Goal: Task Accomplishment & Management: Use online tool/utility

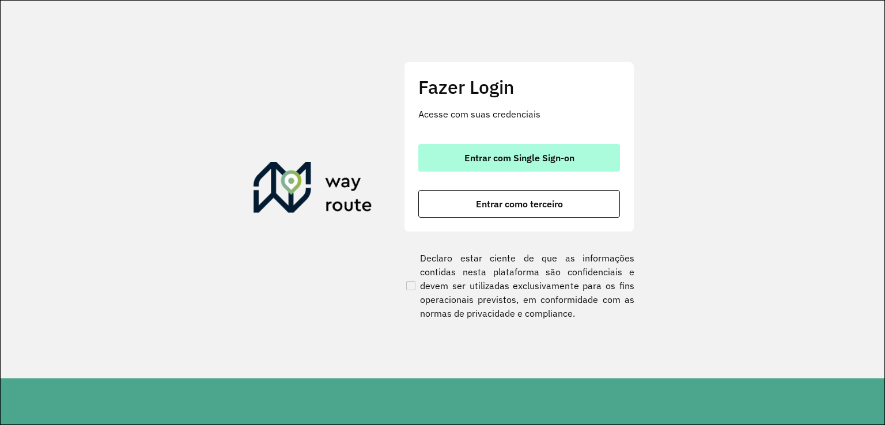
click at [509, 159] on span "Entrar com Single Sign-on" at bounding box center [519, 157] width 110 height 9
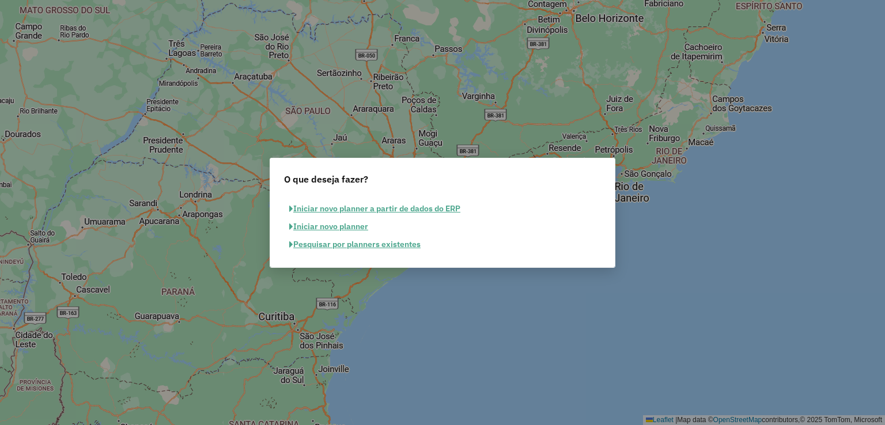
click at [311, 243] on button "Pesquisar por planners existentes" at bounding box center [355, 245] width 142 height 18
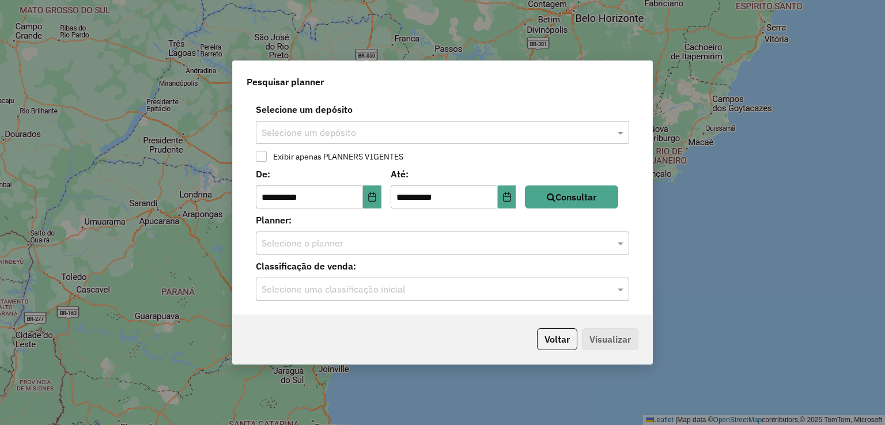
click at [346, 127] on input "text" at bounding box center [431, 133] width 339 height 14
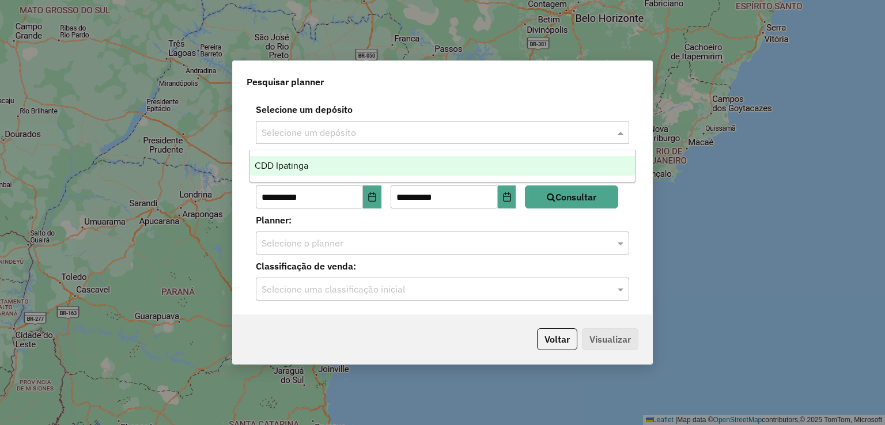
click at [343, 161] on div "CDD Ipatinga" at bounding box center [442, 166] width 385 height 20
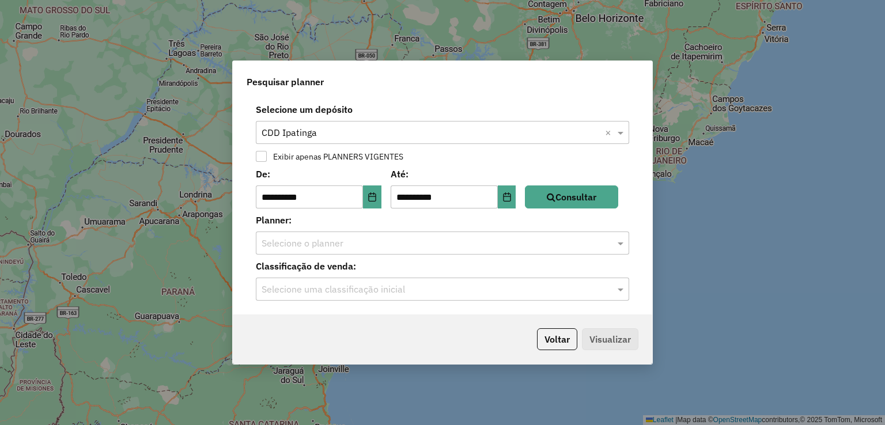
click at [591, 184] on div "**********" at bounding box center [443, 187] width 392 height 41
click at [591, 193] on button "Consultar" at bounding box center [571, 197] width 93 height 23
click at [334, 247] on input "text" at bounding box center [431, 244] width 339 height 14
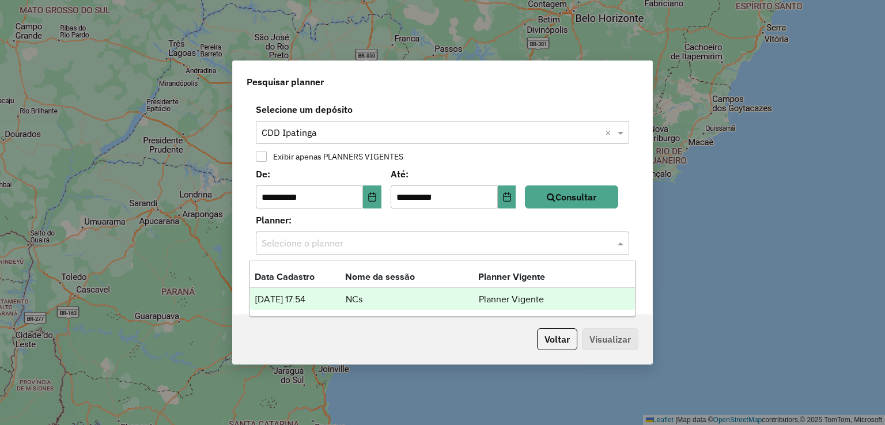
click at [329, 302] on td "[DATE] 17:54" at bounding box center [300, 299] width 90 height 15
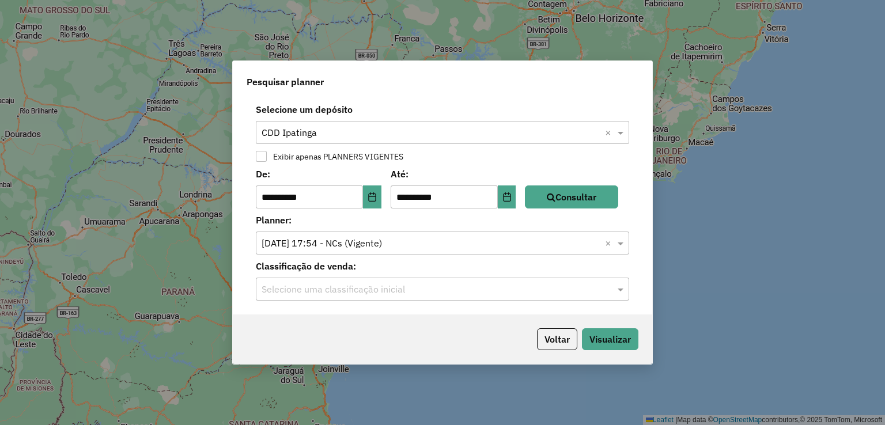
click at [353, 302] on div "**********" at bounding box center [442, 206] width 419 height 217
click at [370, 294] on input "text" at bounding box center [431, 290] width 339 height 14
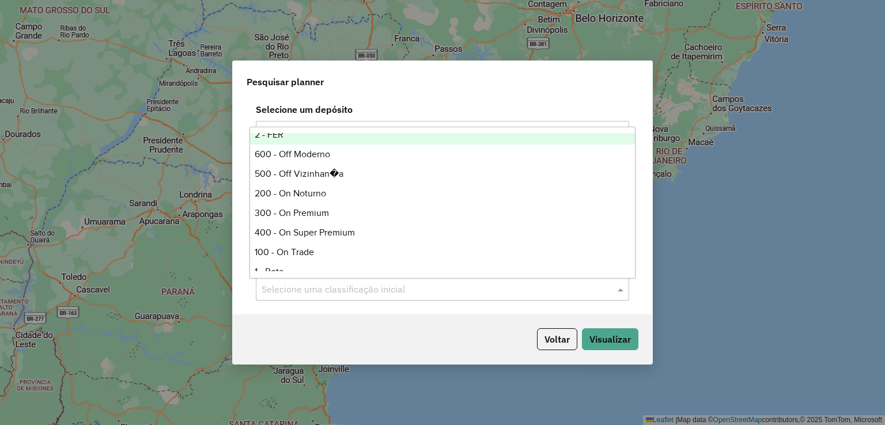
scroll to position [207, 0]
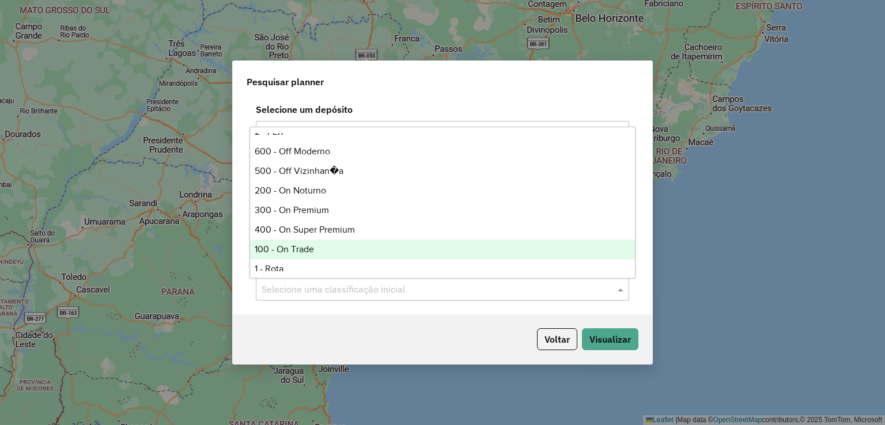
click at [335, 241] on div "100 - On Trade" at bounding box center [442, 250] width 385 height 20
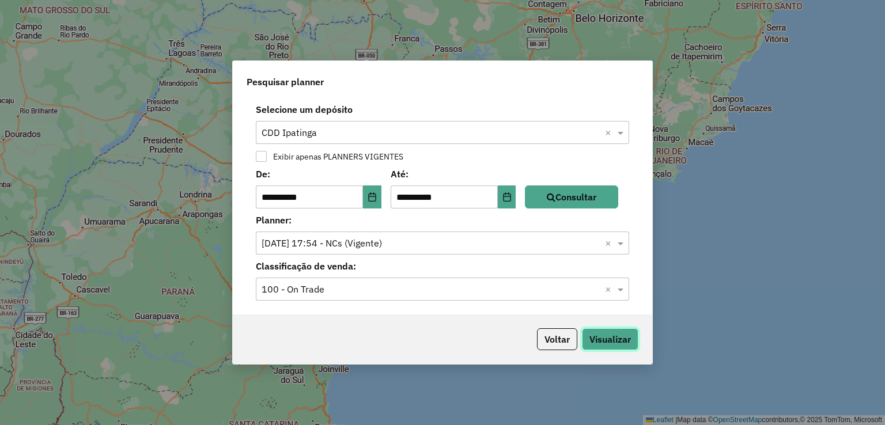
click at [615, 335] on button "Visualizar" at bounding box center [610, 339] width 56 height 22
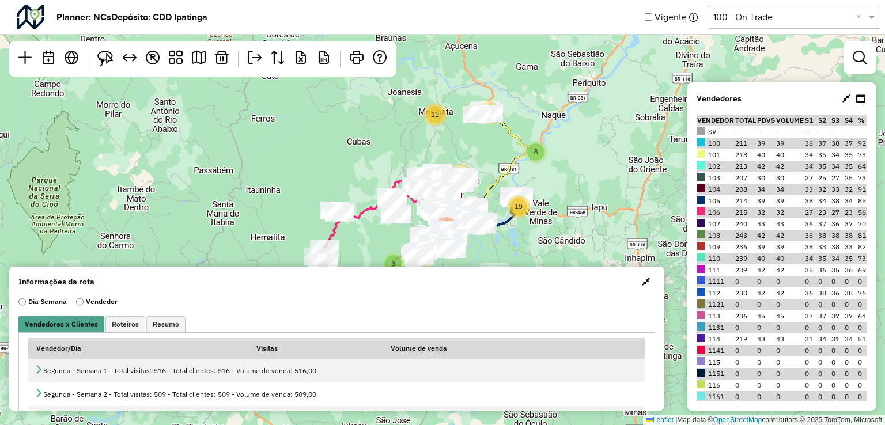
click at [846, 66] on div at bounding box center [859, 57] width 32 height 32
click at [860, 61] on em at bounding box center [860, 58] width 14 height 14
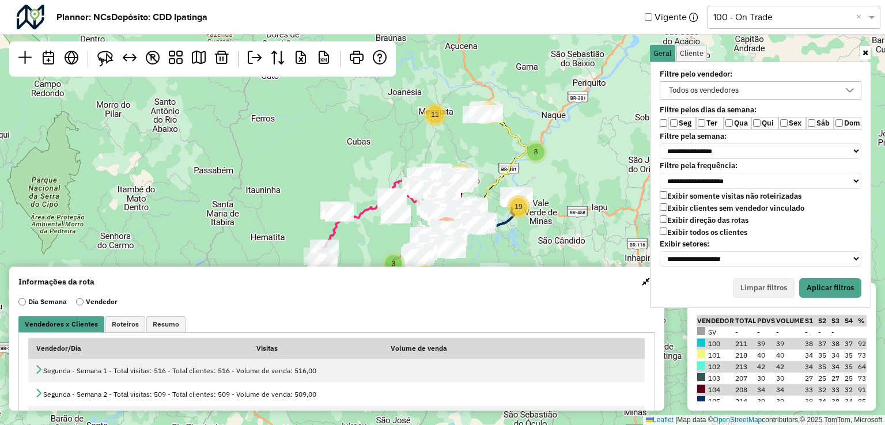
click at [724, 125] on label "Qua" at bounding box center [738, 123] width 28 height 13
click at [760, 126] on label "Qui" at bounding box center [765, 123] width 28 height 13
click at [779, 126] on label "Sex" at bounding box center [792, 123] width 28 height 13
click at [809, 128] on label "Sáb" at bounding box center [820, 123] width 28 height 13
click at [770, 88] on div "Todos os vendedores" at bounding box center [752, 90] width 174 height 17
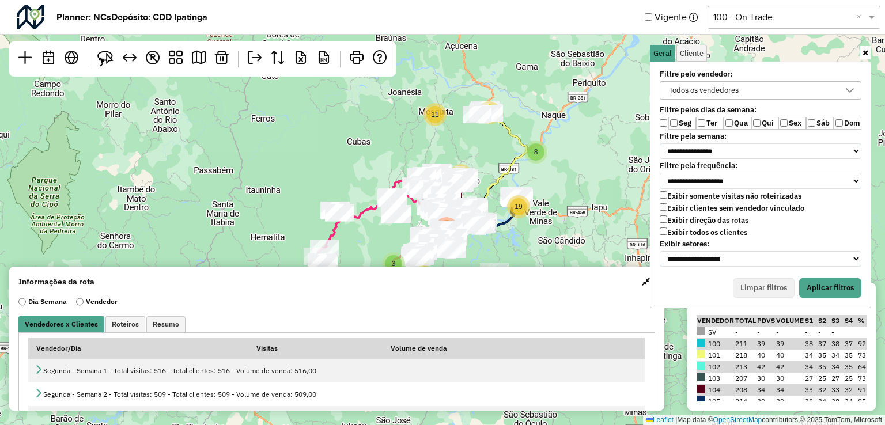
scroll to position [6, 42]
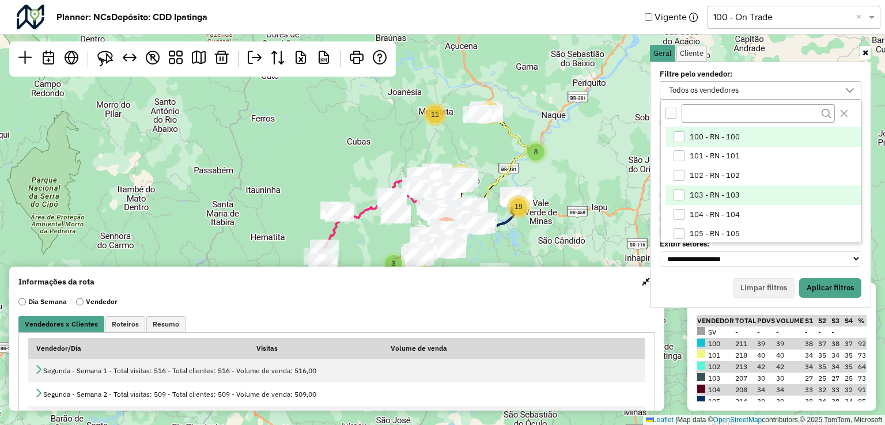
click at [679, 202] on li "103 - RN - 103" at bounding box center [763, 196] width 196 height 20
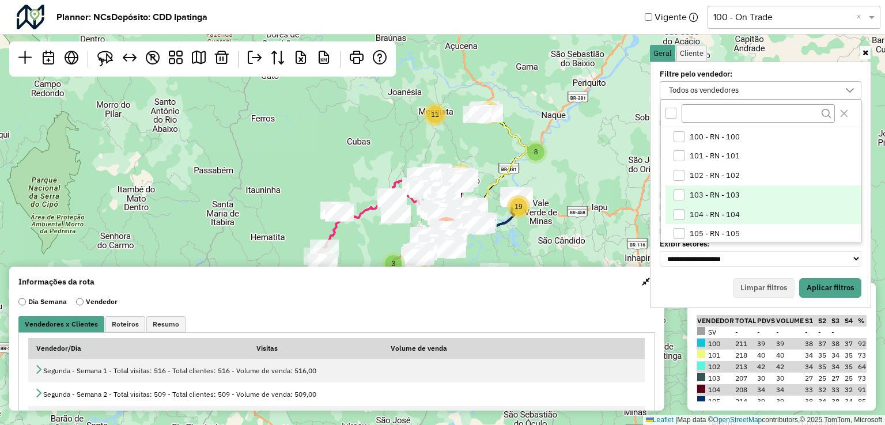
click at [681, 210] on div "104 - RN - 104" at bounding box center [678, 214] width 11 height 11
click at [818, 285] on button "Aplicar filtros" at bounding box center [830, 288] width 62 height 20
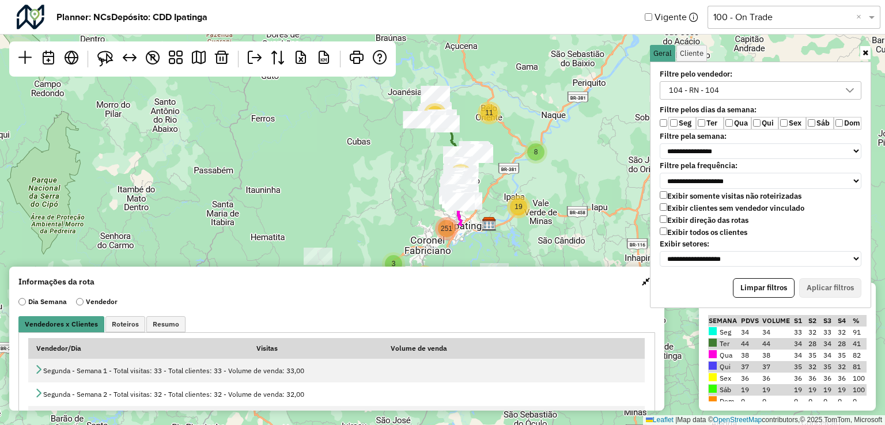
click at [711, 97] on div "104 - RN - 104" at bounding box center [694, 90] width 58 height 17
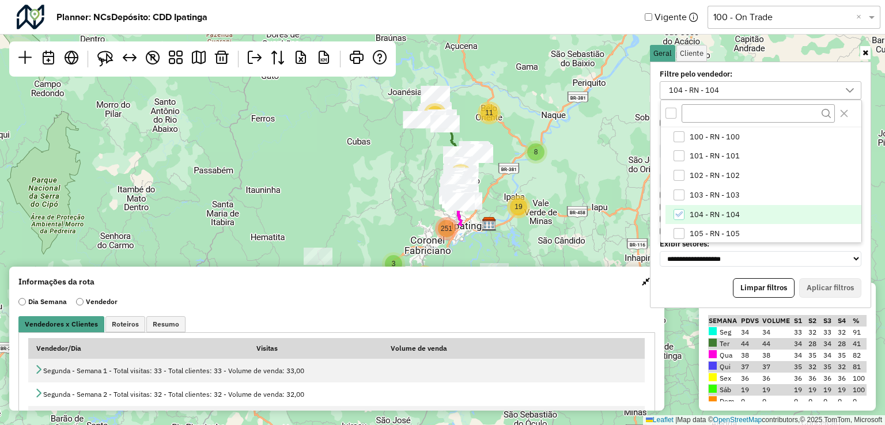
click at [703, 208] on li "104 - RN - 104" at bounding box center [763, 215] width 196 height 20
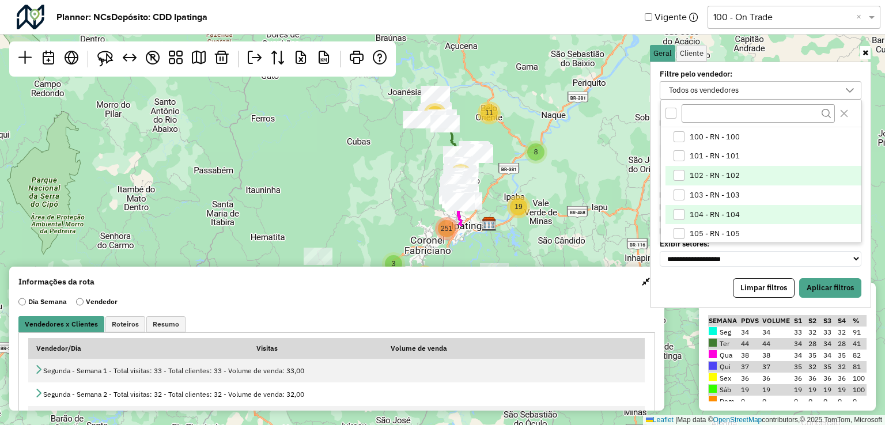
click at [711, 180] on li "102 - RN - 102" at bounding box center [763, 176] width 196 height 20
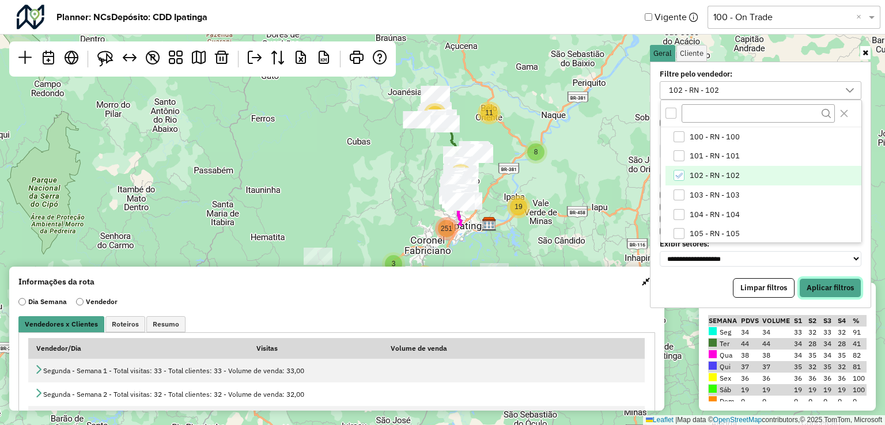
click at [831, 280] on button "Aplicar filtros" at bounding box center [830, 288] width 62 height 20
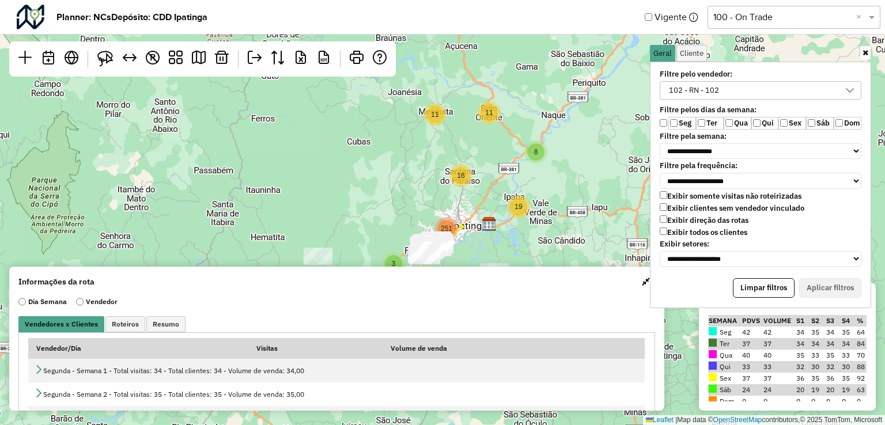
click at [747, 92] on div "102 - RN - 102" at bounding box center [752, 90] width 174 height 17
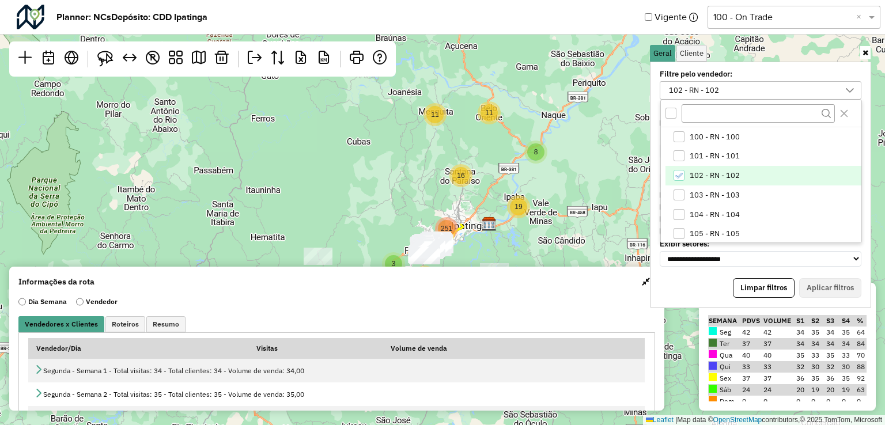
click at [714, 177] on span "102 - RN - 102" at bounding box center [715, 175] width 50 height 9
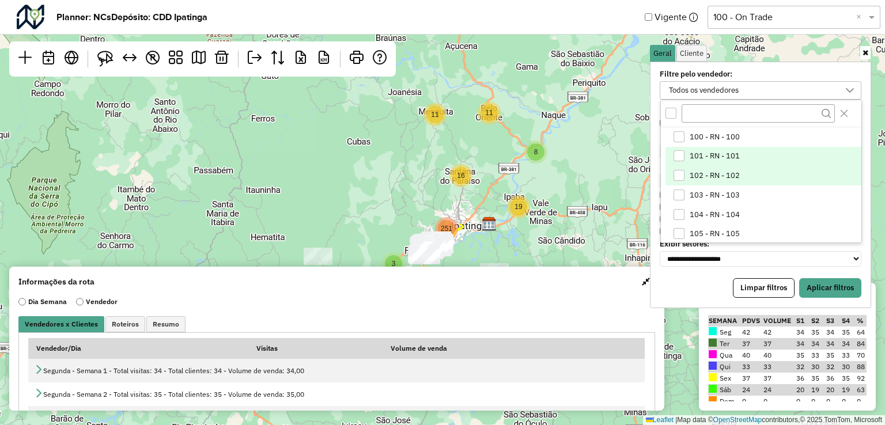
click at [737, 160] on li "101 - RN - 101" at bounding box center [763, 157] width 196 height 20
click at [816, 281] on button "Aplicar filtros" at bounding box center [830, 288] width 62 height 20
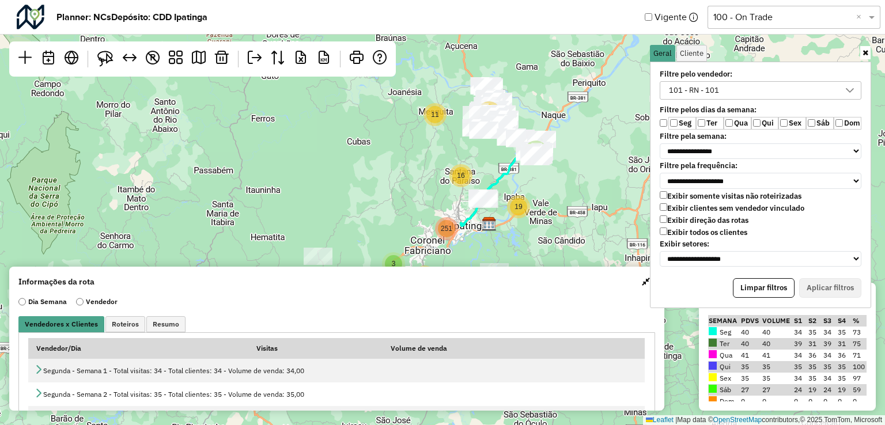
click at [714, 92] on div "101 - RN - 101" at bounding box center [694, 90] width 58 height 17
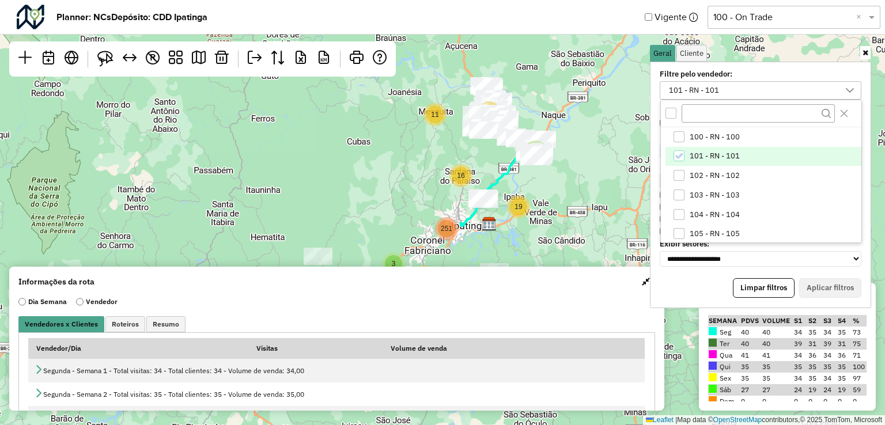
click at [688, 160] on li "101 - RN - 101" at bounding box center [763, 157] width 196 height 20
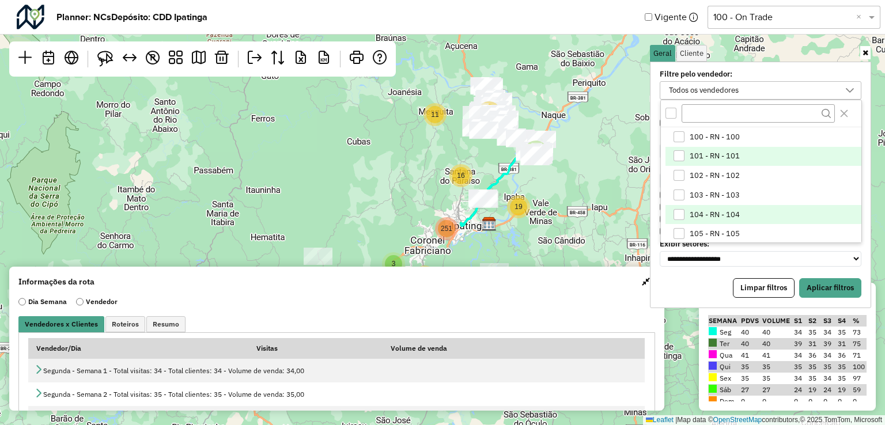
click at [693, 214] on span "104 - RN - 104" at bounding box center [715, 214] width 50 height 9
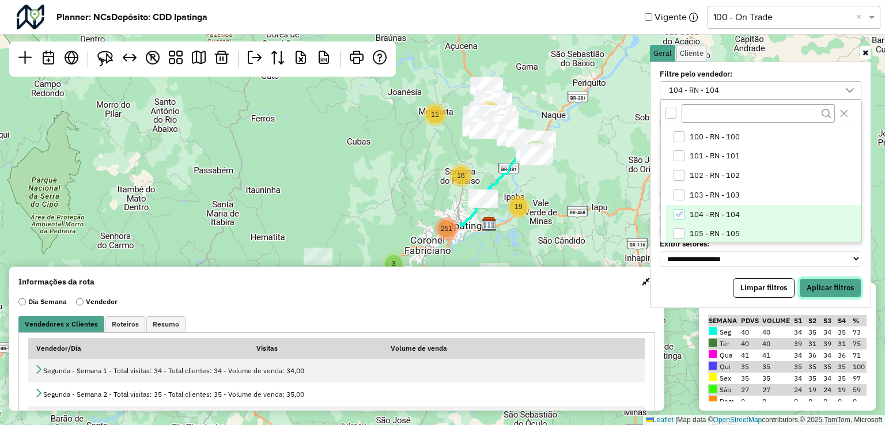
drag, startPoint x: 823, startPoint y: 282, endPoint x: 670, endPoint y: 229, distance: 161.6
click at [822, 282] on button "Aplicar filtros" at bounding box center [830, 288] width 62 height 20
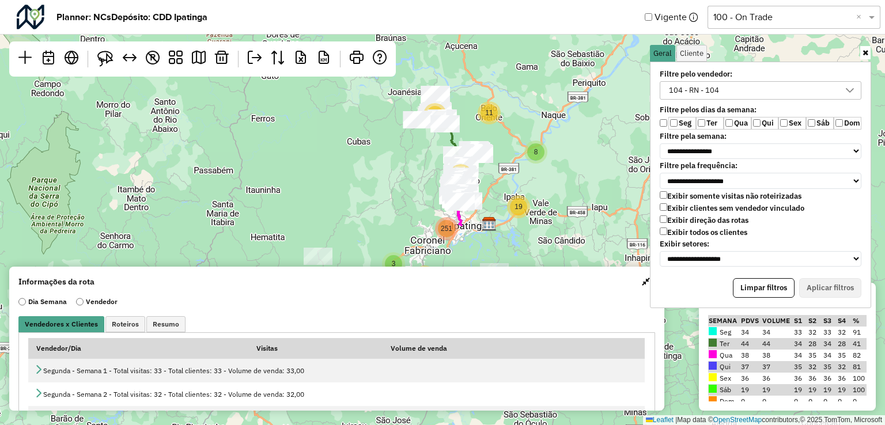
click at [723, 88] on div "104 - RN - 104" at bounding box center [752, 90] width 174 height 17
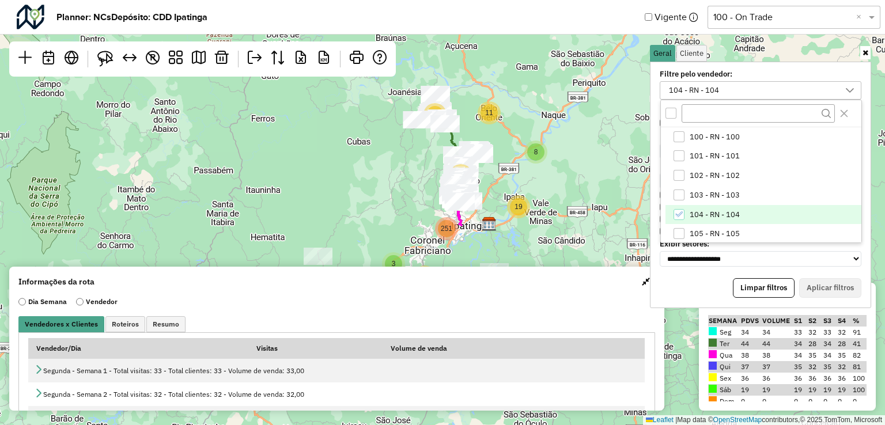
click at [703, 215] on span "104 - RN - 104" at bounding box center [715, 214] width 50 height 9
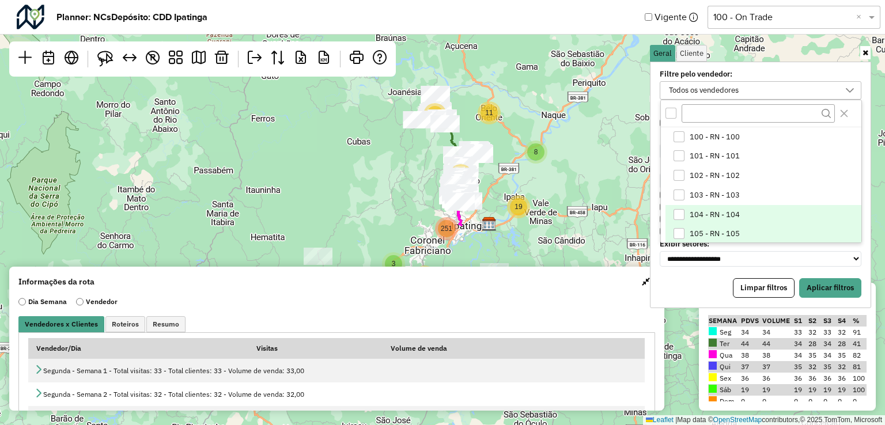
click at [705, 233] on span "105 - RN - 105" at bounding box center [715, 233] width 50 height 9
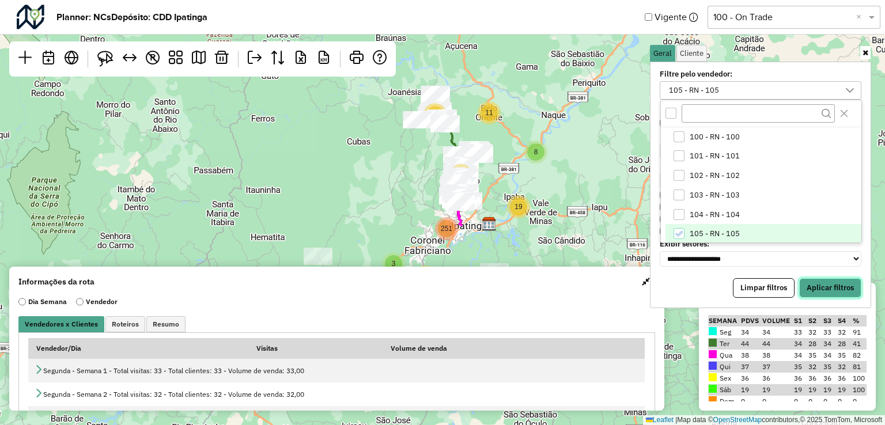
drag, startPoint x: 839, startPoint y: 279, endPoint x: 599, endPoint y: 224, distance: 246.6
click at [836, 279] on button "Aplicar filtros" at bounding box center [830, 288] width 62 height 20
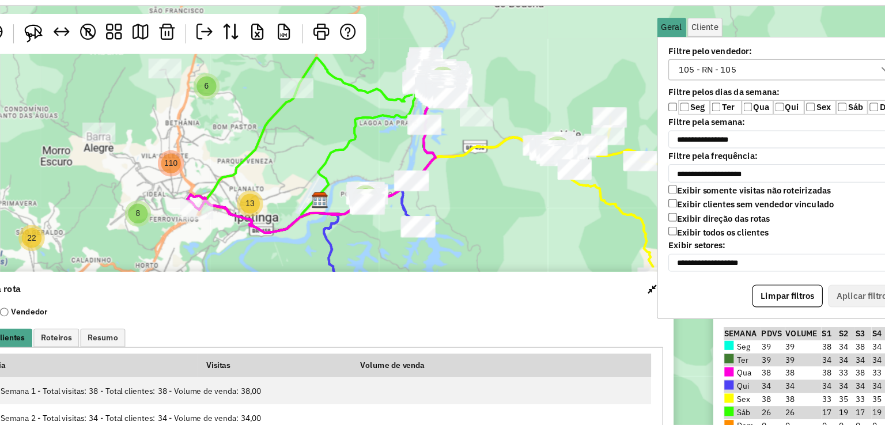
drag, startPoint x: 471, startPoint y: 158, endPoint x: 675, endPoint y: 170, distance: 204.3
click at [675, 170] on hb-planner "**********" at bounding box center [442, 212] width 885 height 425
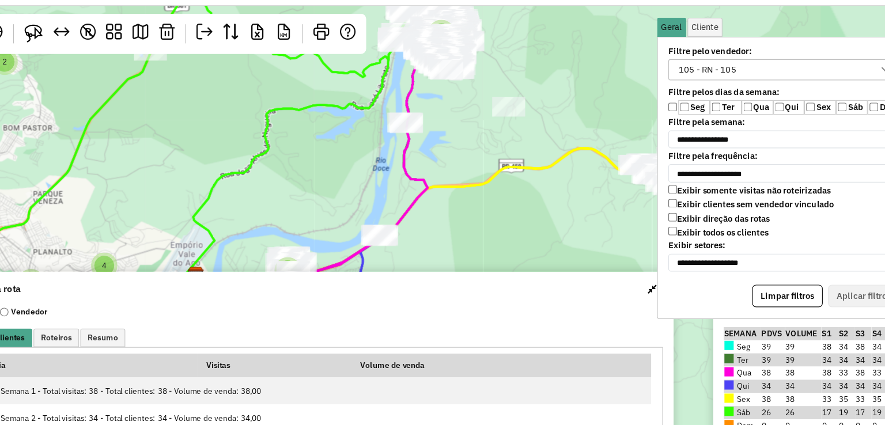
drag, startPoint x: 472, startPoint y: 186, endPoint x: 595, endPoint y: 200, distance: 123.0
click at [595, 200] on div "8 3 5 9 3 4 10 4 3 5 2 6 5 4 10 8 5 2 2 4 4 28 6 27 24 20 5 4 8 2 6 9 6 10 16 3…" at bounding box center [442, 212] width 885 height 425
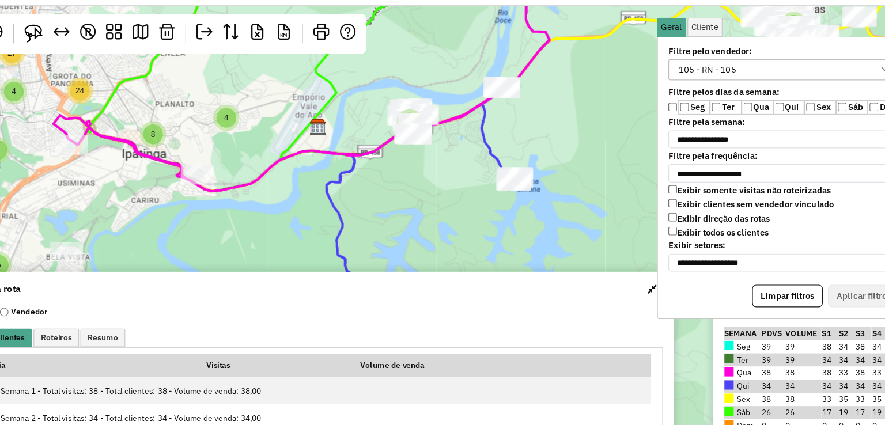
drag, startPoint x: 547, startPoint y: 204, endPoint x: 627, endPoint y: 78, distance: 149.4
click at [627, 78] on div "8 3 5 9 3 4 10 4 3 5 2 6 5 4 10 8 5 2 2 4 4 28 6 27 24 20 5 4 8 2 6 9 6 10 16 3…" at bounding box center [442, 212] width 885 height 425
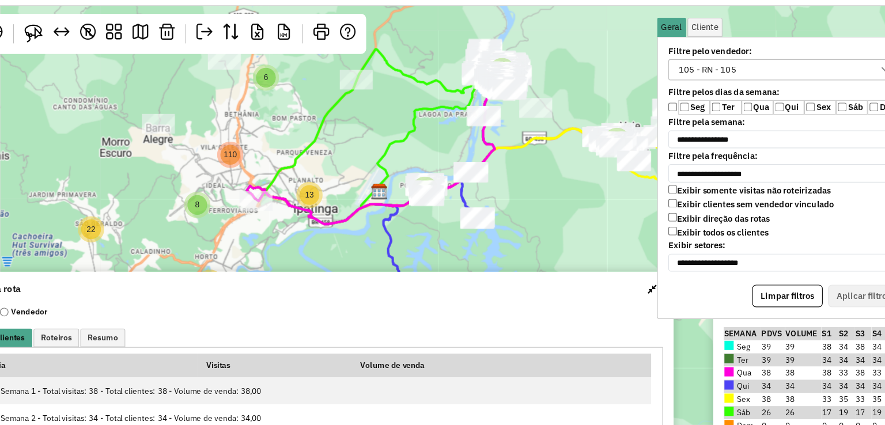
drag, startPoint x: 519, startPoint y: 109, endPoint x: 524, endPoint y: 153, distance: 44.6
click at [524, 153] on icon at bounding box center [506, 194] width 428 height 140
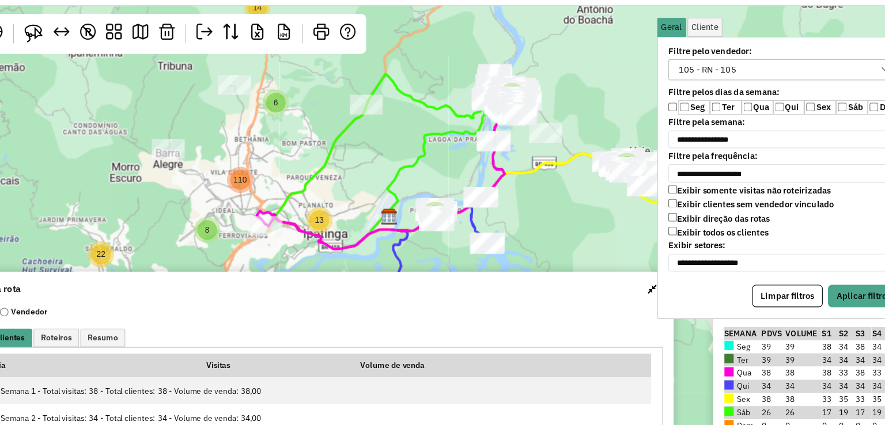
click at [764, 122] on label "Qui" at bounding box center [765, 123] width 28 height 13
click at [697, 120] on label "Ter" at bounding box center [710, 123] width 28 height 13
click at [807, 282] on button "Aplicar filtros" at bounding box center [830, 288] width 62 height 20
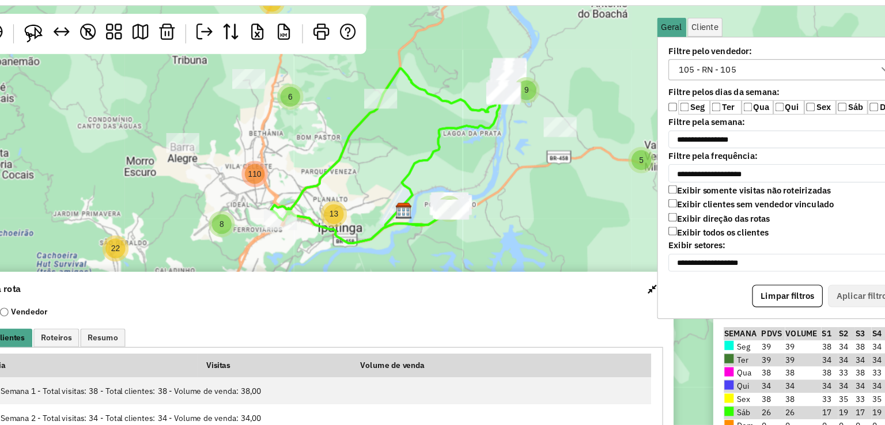
drag, startPoint x: 564, startPoint y: 231, endPoint x: 577, endPoint y: 226, distance: 13.7
click at [577, 226] on div "2 2 5 3 4 9 3 10 8 16 5 2 8 13 9 8 26 8 14 6 32 110 6 22 ↦ Leaflet | Map data ©…" at bounding box center [442, 212] width 885 height 425
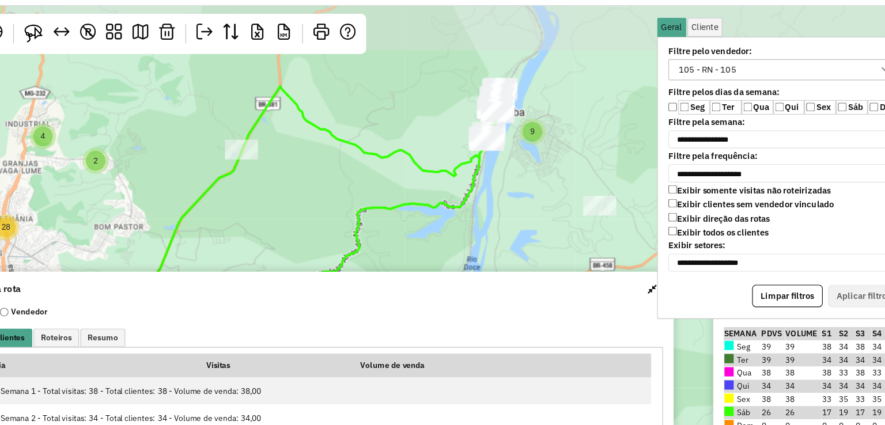
drag, startPoint x: 542, startPoint y: 138, endPoint x: 474, endPoint y: 257, distance: 137.1
click at [474, 257] on div "2 8 3 5 9 3 4 10 4 3 5 2 6 5 4 10 8 5 2 2 4 4 28 6 27 24 20 5 4 8 2 6 9 6 10 16…" at bounding box center [442, 212] width 885 height 425
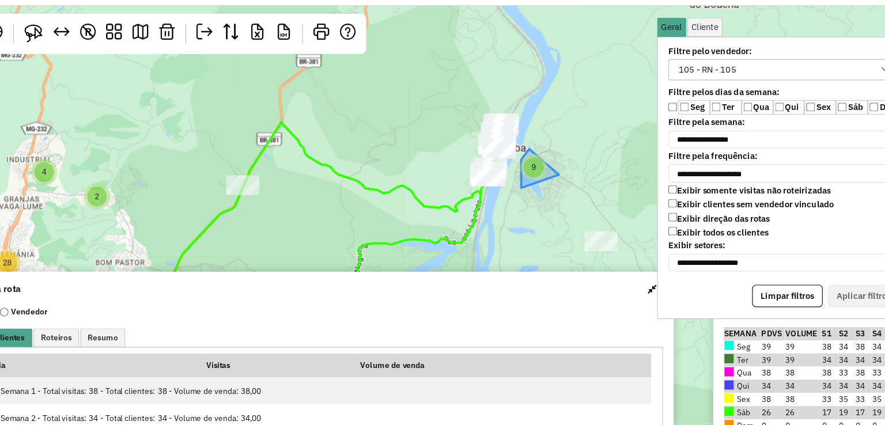
drag, startPoint x: 538, startPoint y: 137, endPoint x: 533, endPoint y: 185, distance: 48.7
click at [533, 185] on div "9" at bounding box center [542, 175] width 23 height 23
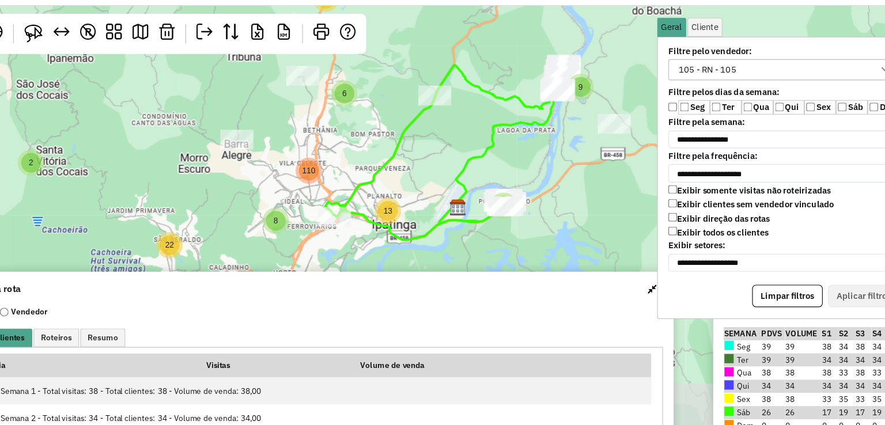
click at [603, 128] on div "2 2 8 3 5 9 10 9 6 3 14 4 8 8 32 2 6 110 5 13 8 16 26 22 ↦ Leaflet | Map data ©…" at bounding box center [442, 212] width 885 height 425
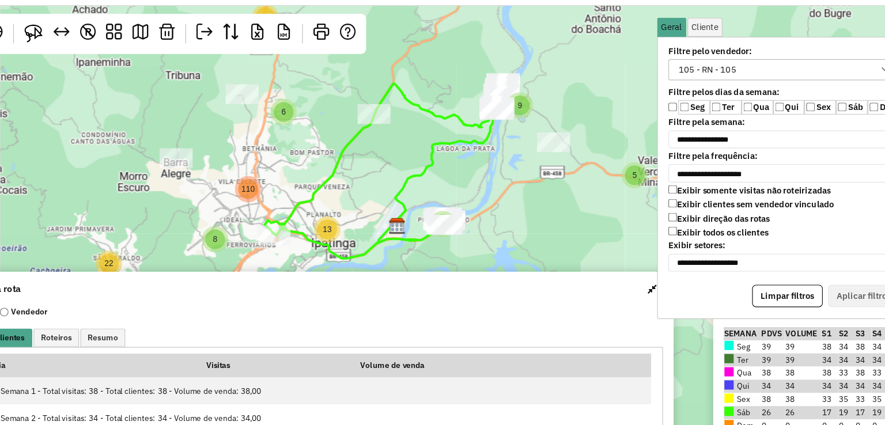
drag, startPoint x: 589, startPoint y: 188, endPoint x: 535, endPoint y: 203, distance: 56.7
click at [535, 203] on div "2 2 8 3 5 9 10 9 6 3 14 4 8 8 32 2 6 110 5 13 8 16 26 22 ↦ Leaflet | Map data ©…" at bounding box center [442, 212] width 885 height 425
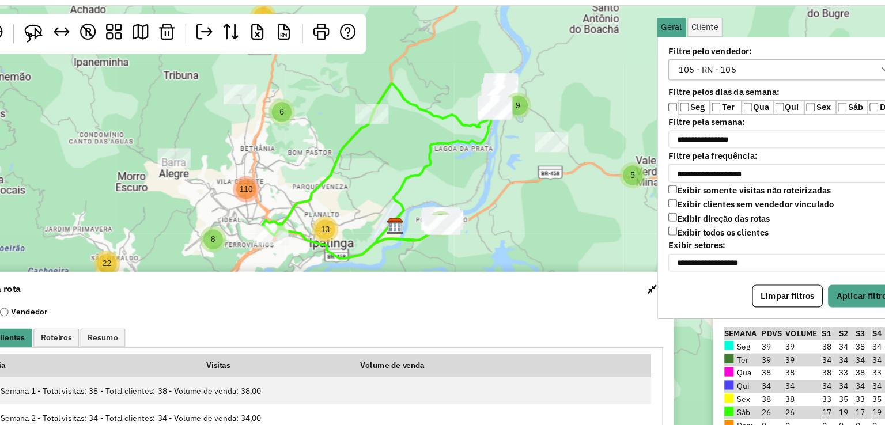
click at [761, 118] on label "Qui" at bounding box center [765, 123] width 28 height 13
click at [734, 122] on label "Qua" at bounding box center [738, 123] width 28 height 13
click at [705, 119] on label "Ter" at bounding box center [710, 123] width 28 height 13
click at [673, 117] on label "Seg" at bounding box center [682, 123] width 28 height 13
click at [812, 282] on button "Aplicar filtros" at bounding box center [830, 288] width 62 height 20
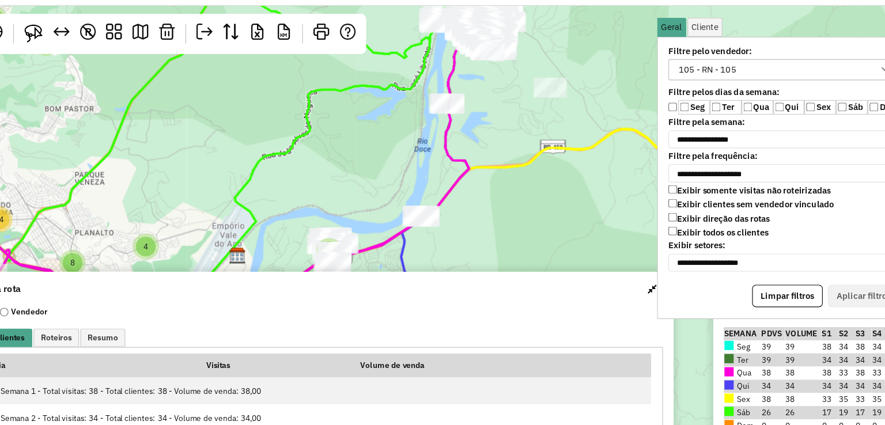
drag, startPoint x: 425, startPoint y: 240, endPoint x: 490, endPoint y: 179, distance: 88.4
click at [490, 179] on icon at bounding box center [282, 172] width 461 height 273
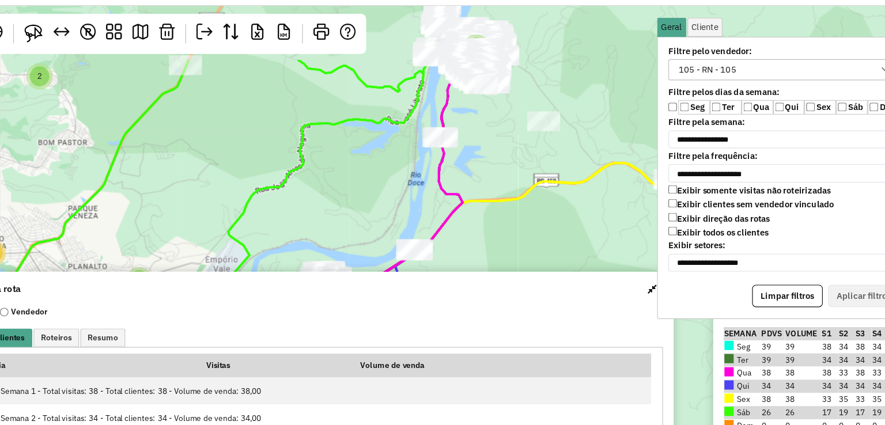
drag, startPoint x: 499, startPoint y: 84, endPoint x: 443, endPoint y: 242, distance: 168.2
click at [443, 241] on div "2 8 3 5 9 3 4 10 4 3 5 2 6 5 4 10 8 5 2 2 4 4 28 6 27 24 20 5 4 8 2 6 9 6 10 16…" at bounding box center [442, 212] width 885 height 425
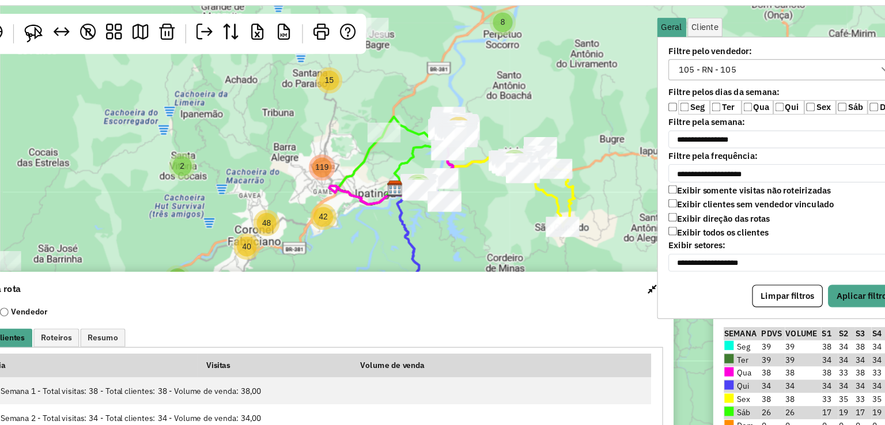
click at [762, 118] on label "Qui" at bounding box center [765, 123] width 28 height 13
click at [706, 119] on label "Ter" at bounding box center [710, 123] width 28 height 13
click at [679, 119] on label "Seg" at bounding box center [682, 123] width 28 height 13
click at [808, 278] on button "Aplicar filtros" at bounding box center [830, 288] width 62 height 20
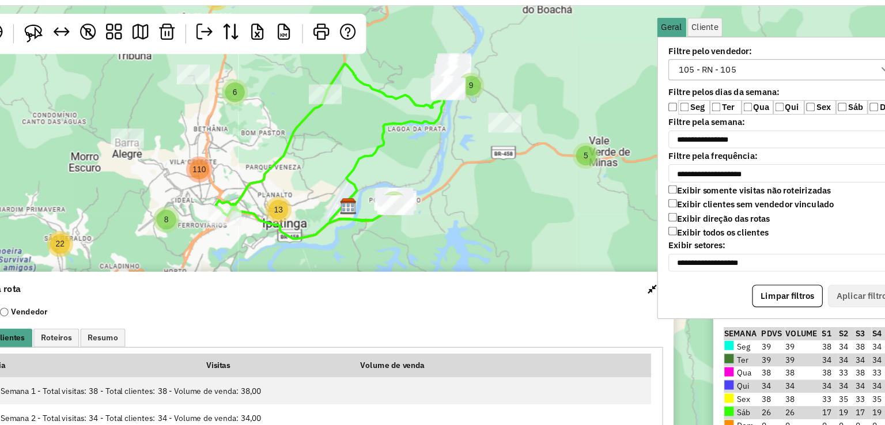
drag, startPoint x: 484, startPoint y: 165, endPoint x: 547, endPoint y: 202, distance: 72.8
click at [547, 202] on div "2 2 8 3 5 9 10 9 6 3 14 4 8 8 32 2 6 110 5 13 8 16 26 22 ↦ Leaflet | Map data ©…" at bounding box center [442, 212] width 885 height 425
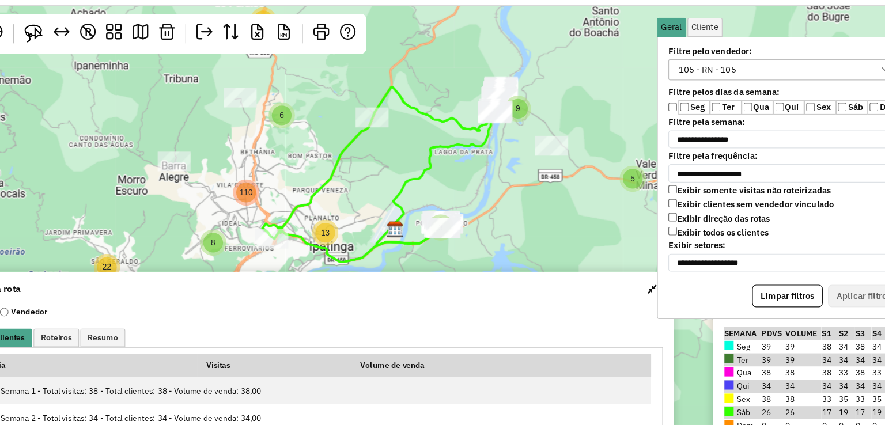
click at [637, 281] on button "button" at bounding box center [646, 281] width 18 height 18
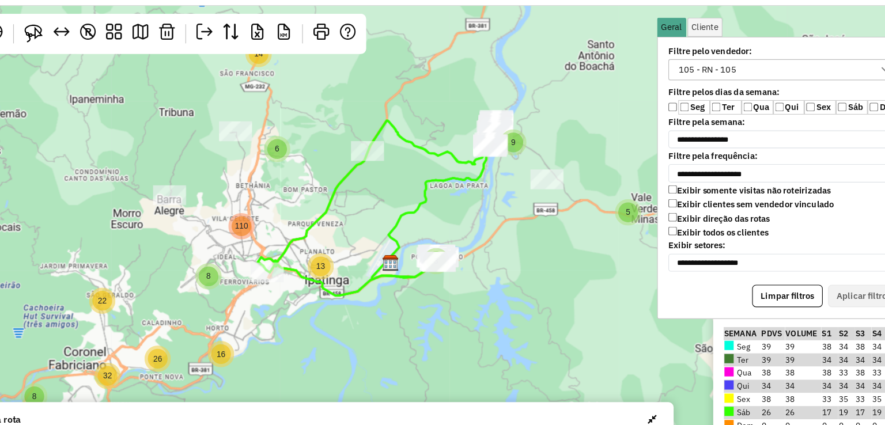
drag, startPoint x: 551, startPoint y: 207, endPoint x: 539, endPoint y: 230, distance: 26.0
click at [539, 230] on div "2 2 8 3 5 9 10 9 6 3 14 4 8 8 32 2 6 110 5 13 8 16 26 22 ↦ Leaflet | Map data ©…" at bounding box center [442, 212] width 885 height 425
